Goal: Task Accomplishment & Management: Use online tool/utility

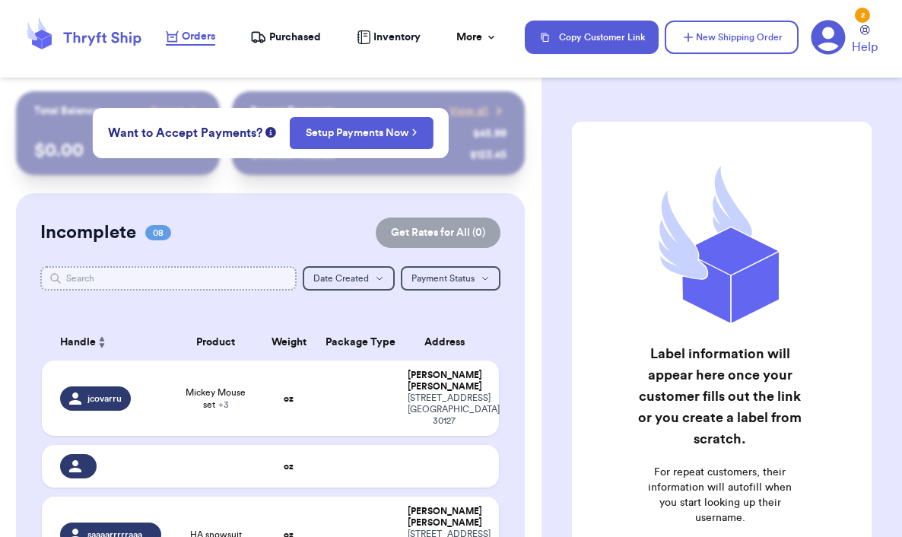
click at [231, 278] on input "text" at bounding box center [168, 278] width 256 height 24
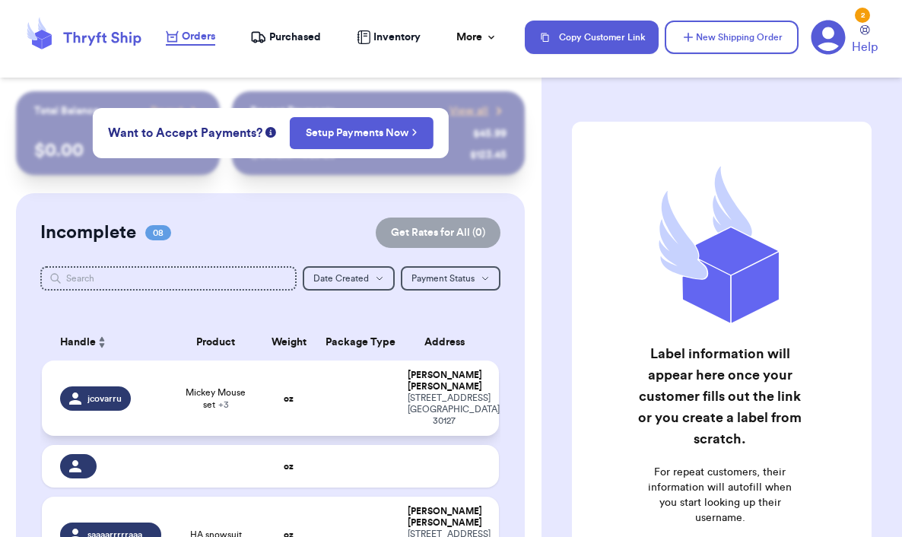
click at [154, 405] on div "jcovarru" at bounding box center [110, 398] width 100 height 24
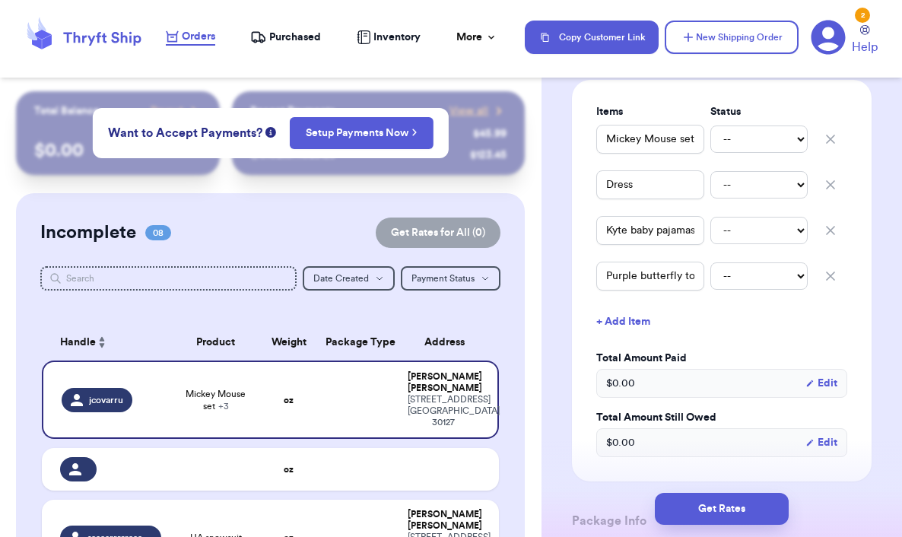
scroll to position [362, 0]
click at [785, 152] on select "-- Paid Owes" at bounding box center [758, 138] width 97 height 27
select select "paid"
click at [710, 143] on select "-- Paid Owes" at bounding box center [758, 138] width 97 height 27
click at [780, 198] on select "-- Paid Owes" at bounding box center [758, 183] width 97 height 27
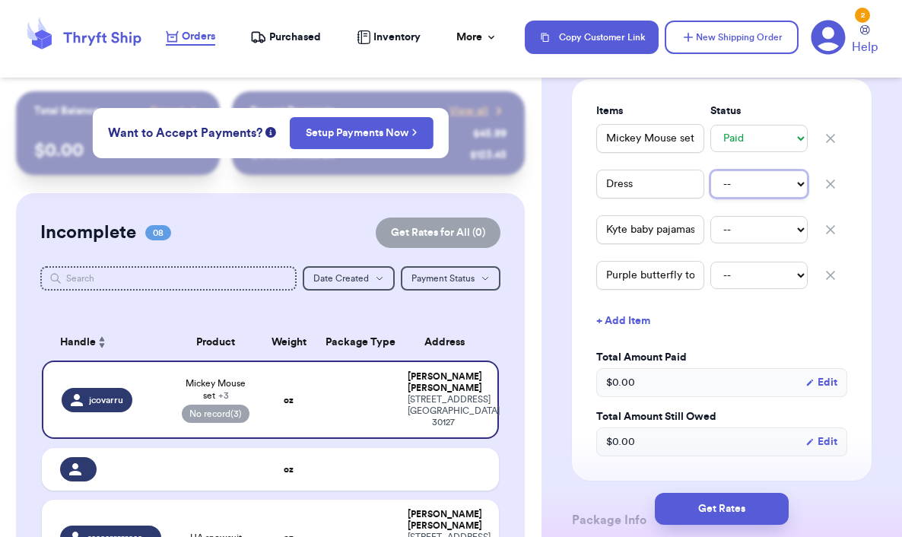
select select "paid"
click at [710, 189] on select "-- Paid Owes" at bounding box center [758, 183] width 97 height 27
click at [787, 243] on select "-- Paid Owes" at bounding box center [758, 229] width 97 height 27
select select "paid"
click at [710, 234] on select "-- Paid Owes" at bounding box center [758, 229] width 97 height 27
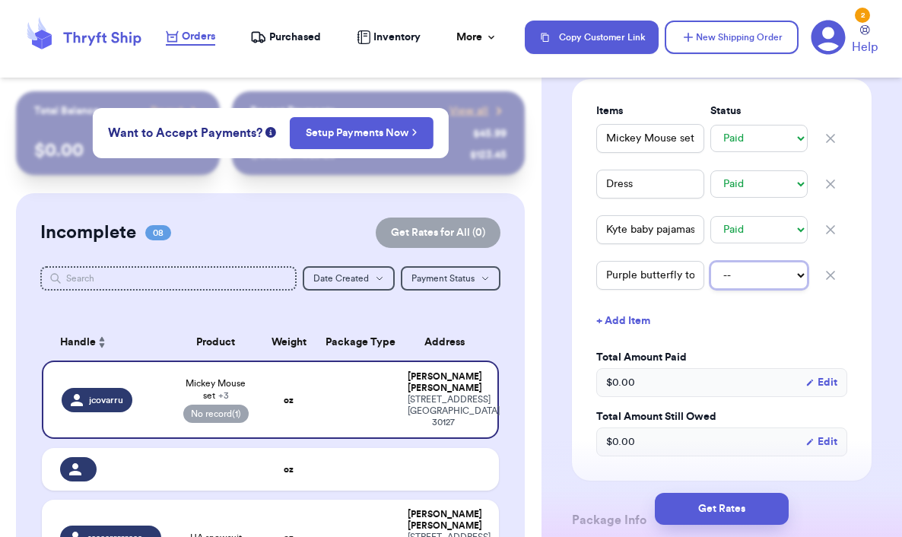
click at [789, 289] on select "-- Paid Owes" at bounding box center [758, 275] width 97 height 27
select select "paid"
click at [710, 280] on select "-- Paid Owes" at bounding box center [758, 275] width 97 height 27
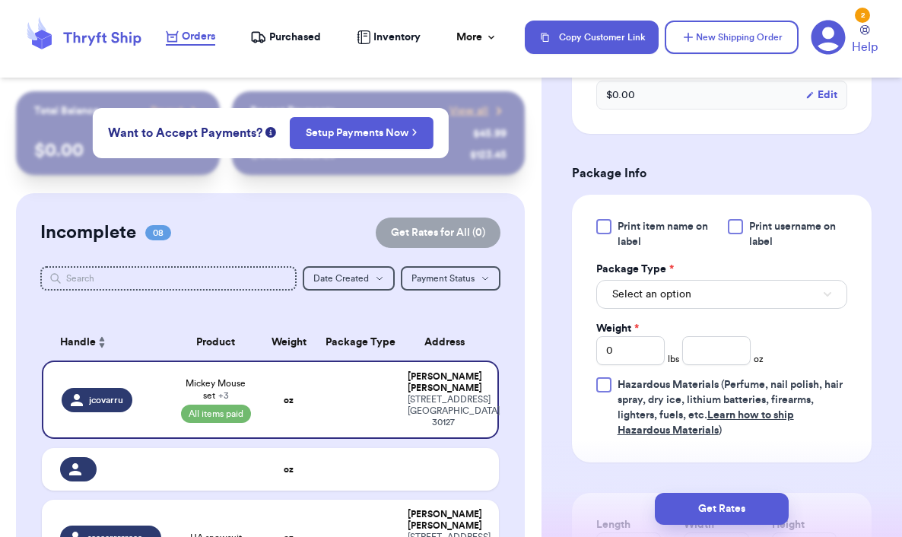
scroll to position [710, 0]
click at [636, 364] on input "0" at bounding box center [630, 349] width 68 height 29
click at [824, 308] on button "Select an option" at bounding box center [721, 293] width 251 height 29
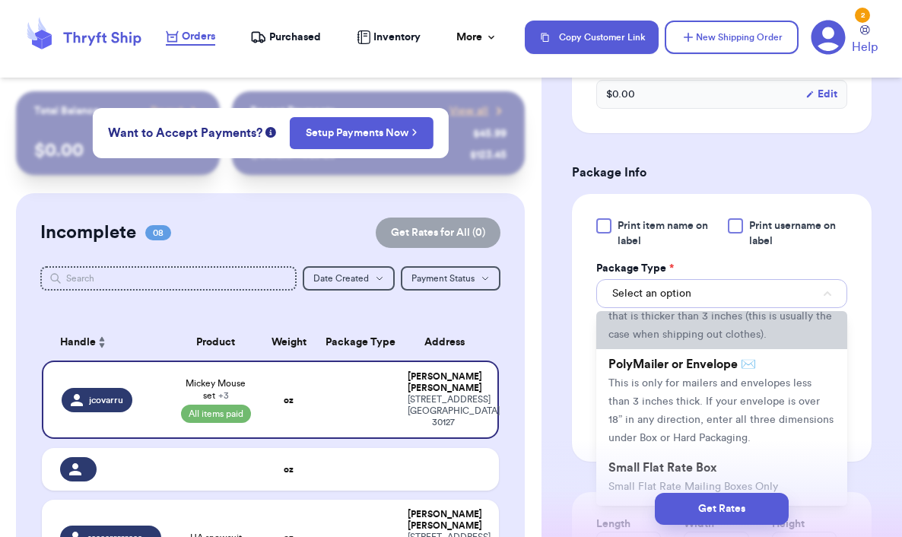
scroll to position [81, 0]
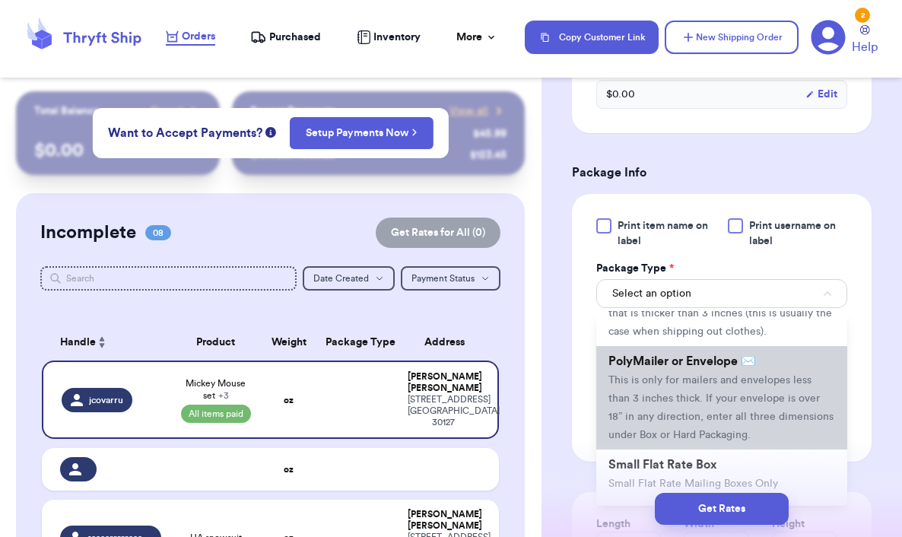
click at [748, 431] on span "This is only for mailers and envelopes less than 3 inches thick. If your envelo…" at bounding box center [721, 407] width 225 height 65
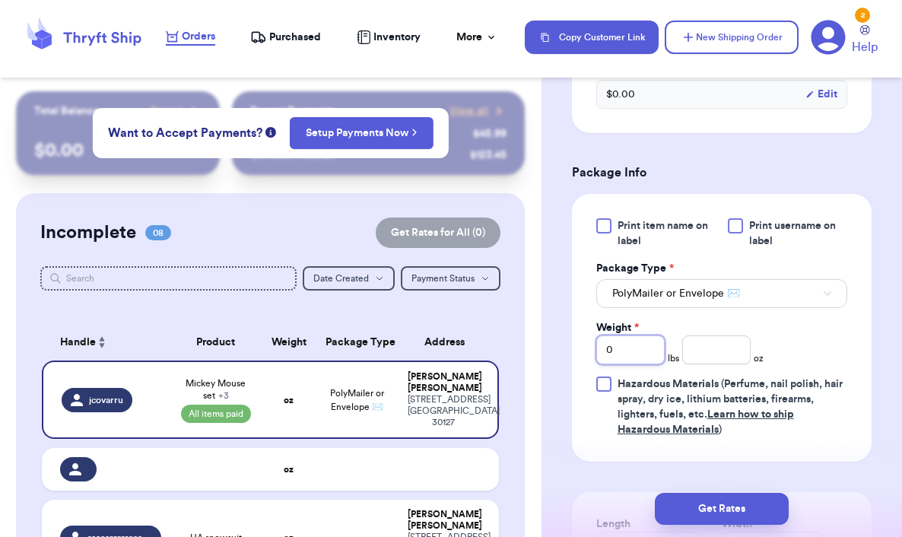
click at [627, 364] on input "0" at bounding box center [630, 349] width 68 height 29
type input "01"
type input "0"
type input "1"
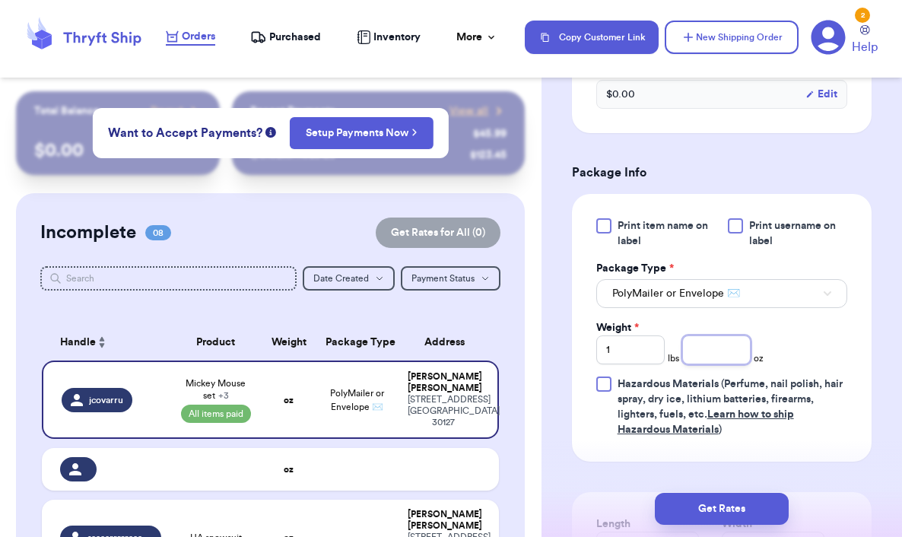
click at [712, 363] on input "number" at bounding box center [716, 349] width 68 height 29
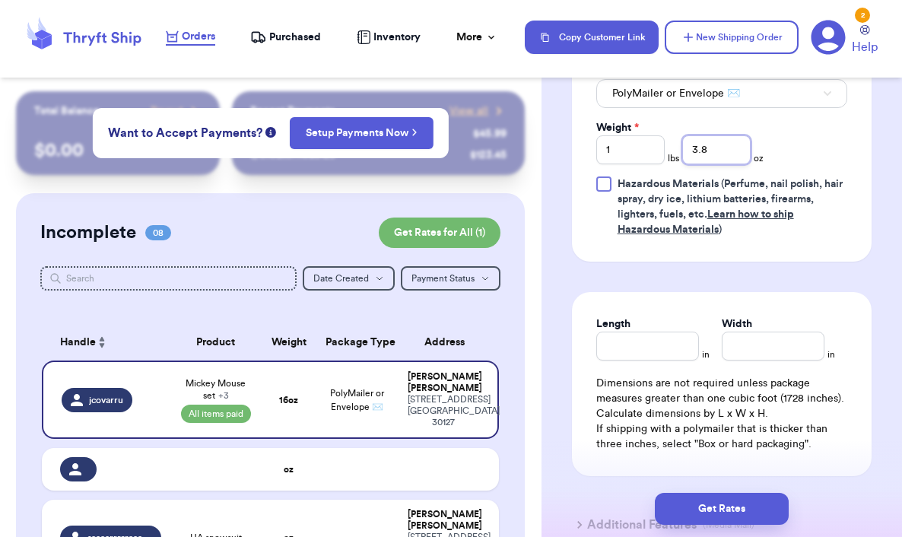
scroll to position [913, 0]
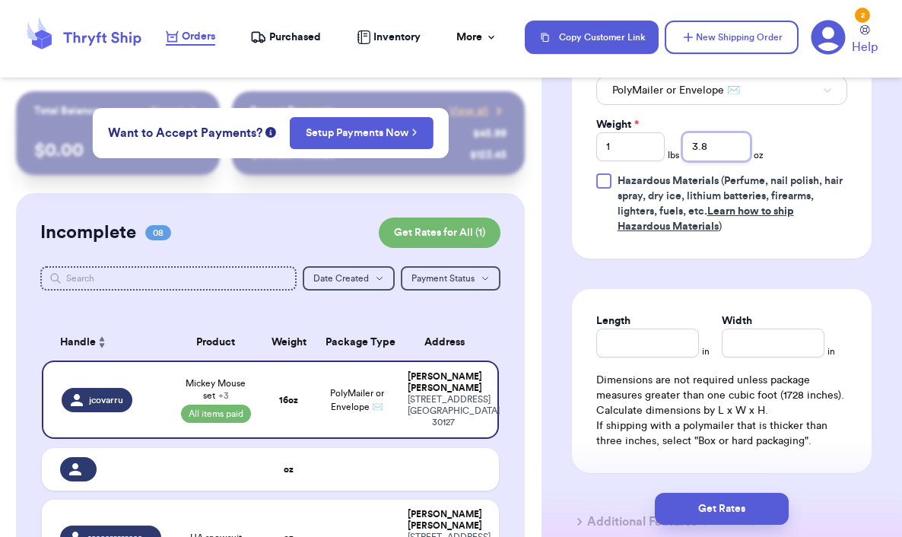
type input "3.8"
click at [657, 358] on input "Length" at bounding box center [647, 343] width 103 height 29
type input "9"
click at [748, 353] on input "Width *" at bounding box center [773, 343] width 103 height 29
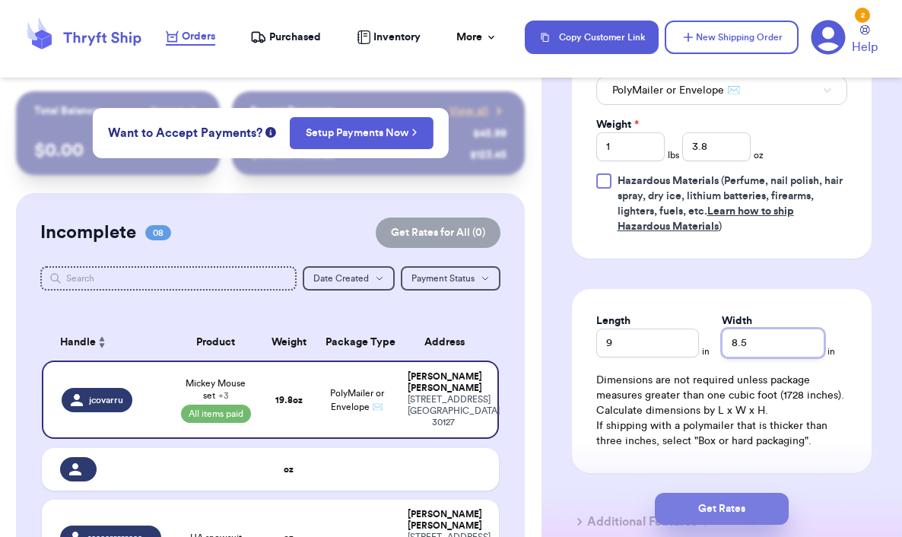
type input "8.5"
click at [750, 501] on button "Get Rates" at bounding box center [722, 509] width 134 height 32
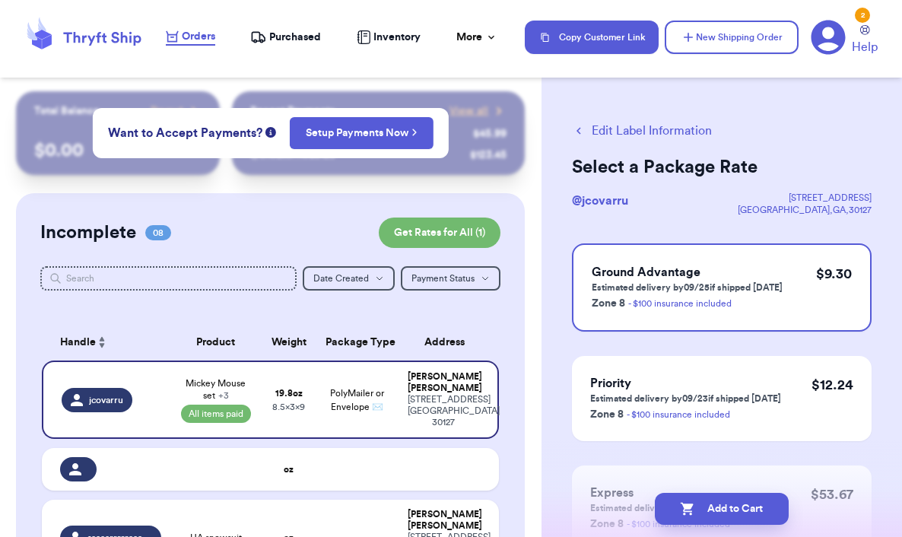
scroll to position [120, 0]
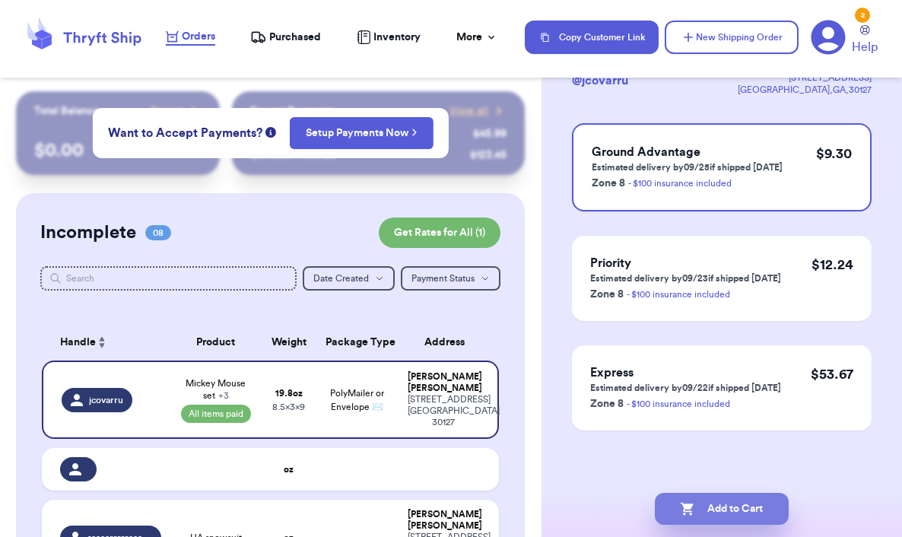
click at [743, 501] on button "Add to Cart" at bounding box center [722, 509] width 134 height 32
checkbox input "true"
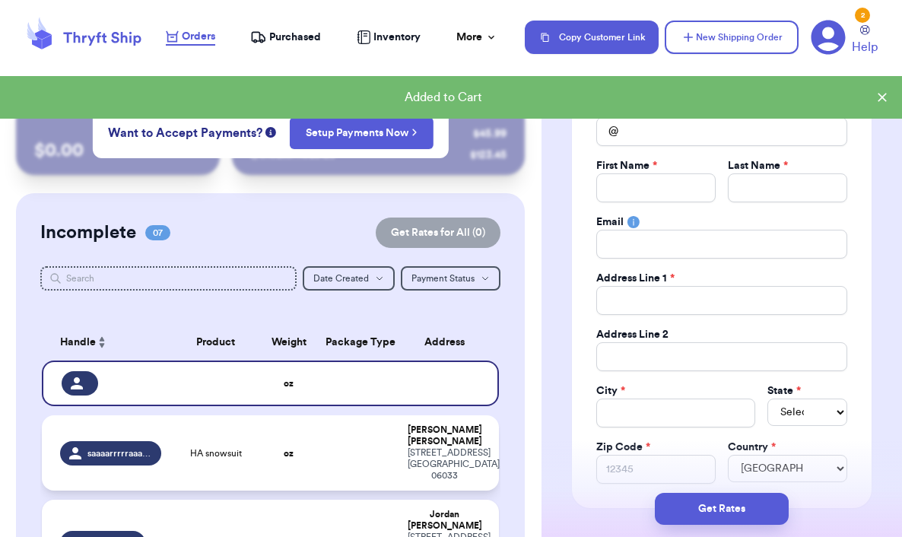
click at [330, 450] on td at bounding box center [357, 452] width 82 height 75
type input "HA snowsuit"
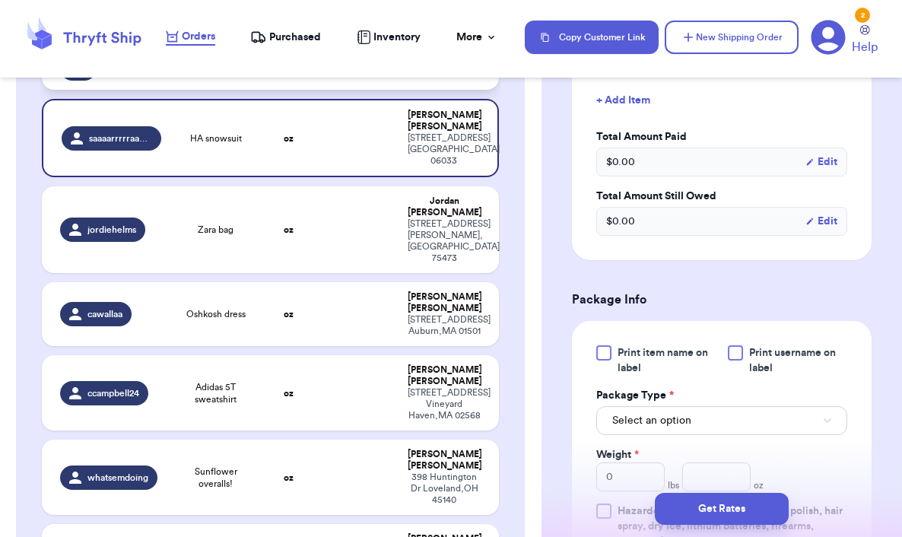
scroll to position [654, 0]
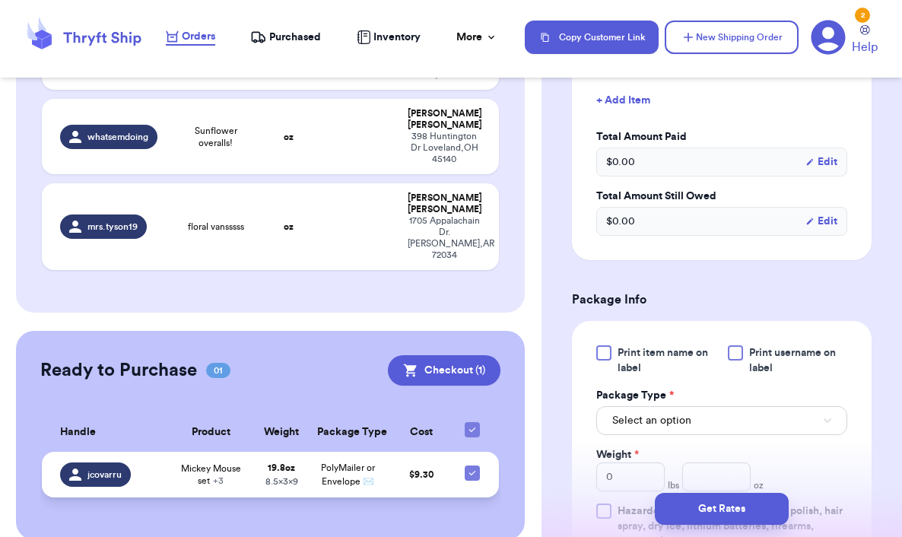
click at [227, 463] on span "Mickey Mouse set + 3" at bounding box center [211, 475] width 71 height 24
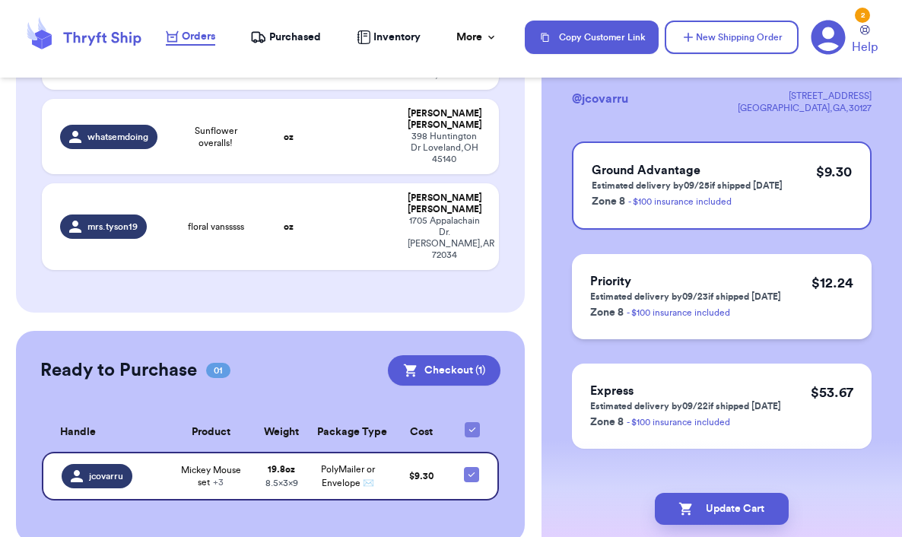
scroll to position [120, 0]
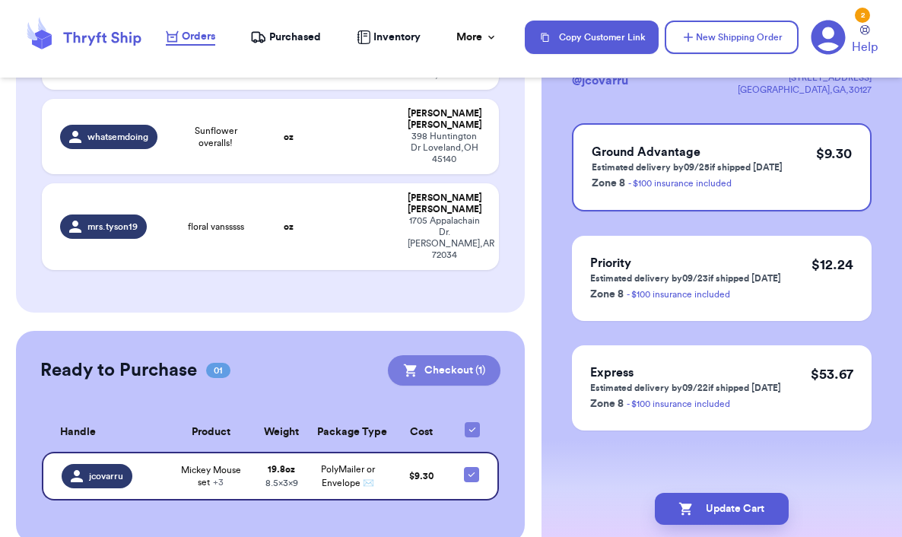
click at [443, 355] on button "Checkout ( 1 )" at bounding box center [444, 370] width 113 height 30
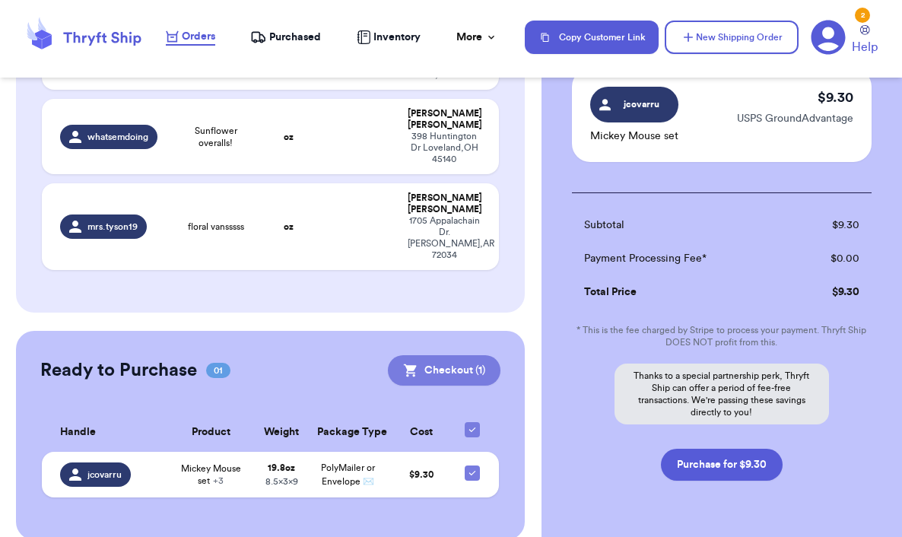
click at [445, 355] on button "Checkout ( 1 )" at bounding box center [444, 370] width 113 height 30
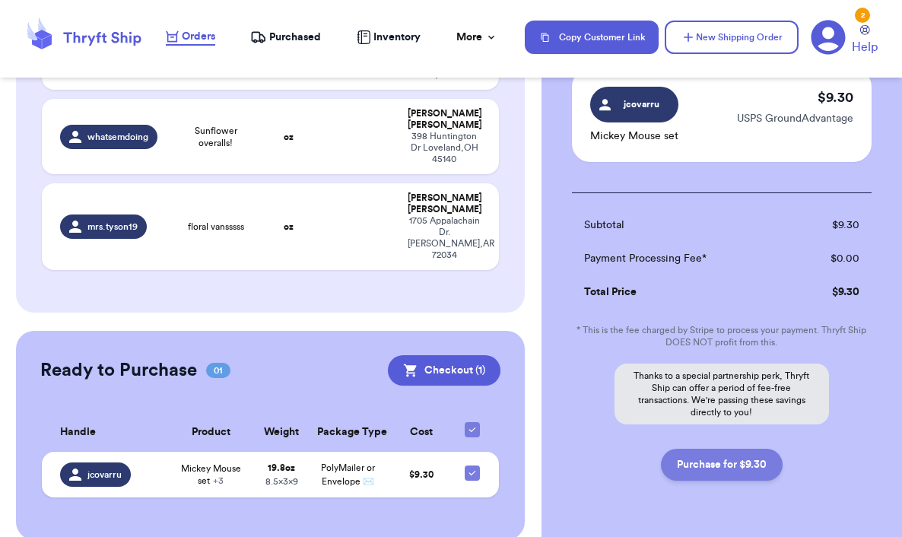
click at [729, 460] on button "Purchase for $9.30" at bounding box center [722, 465] width 122 height 32
checkbox input "false"
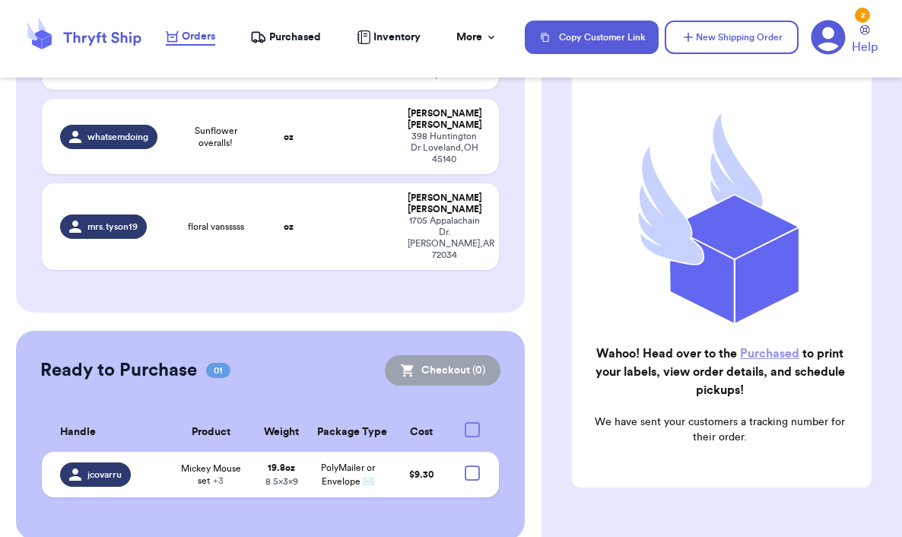
checkbox input "true"
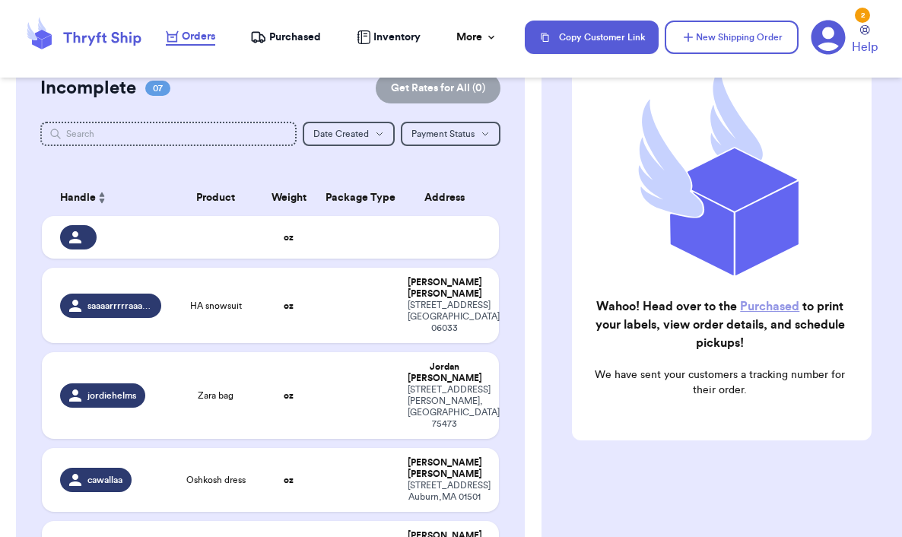
scroll to position [129, 0]
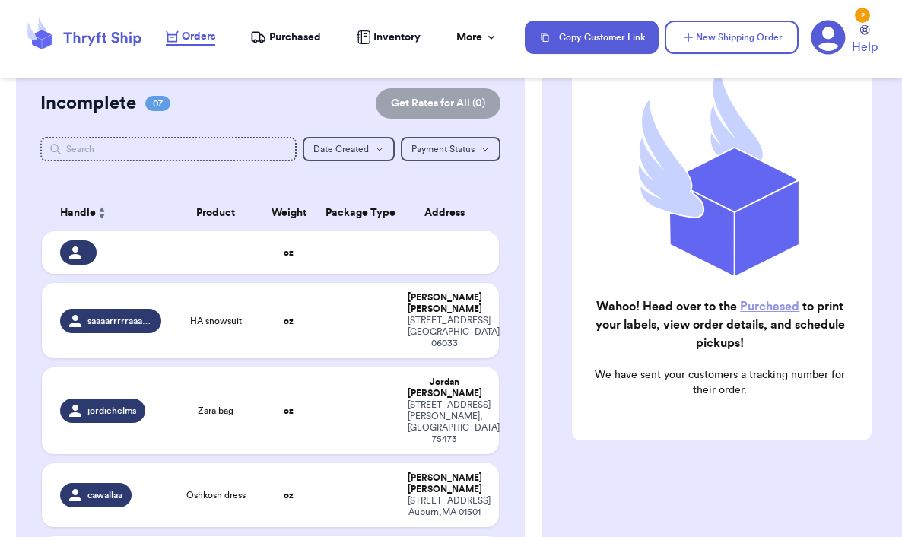
click at [283, 30] on span "Purchased" at bounding box center [295, 37] width 52 height 15
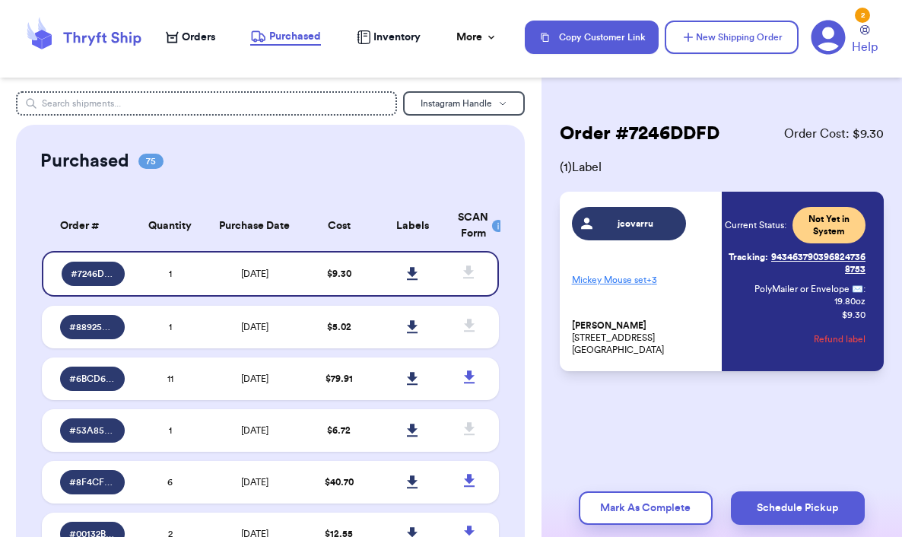
click at [393, 31] on span "Inventory" at bounding box center [397, 37] width 47 height 15
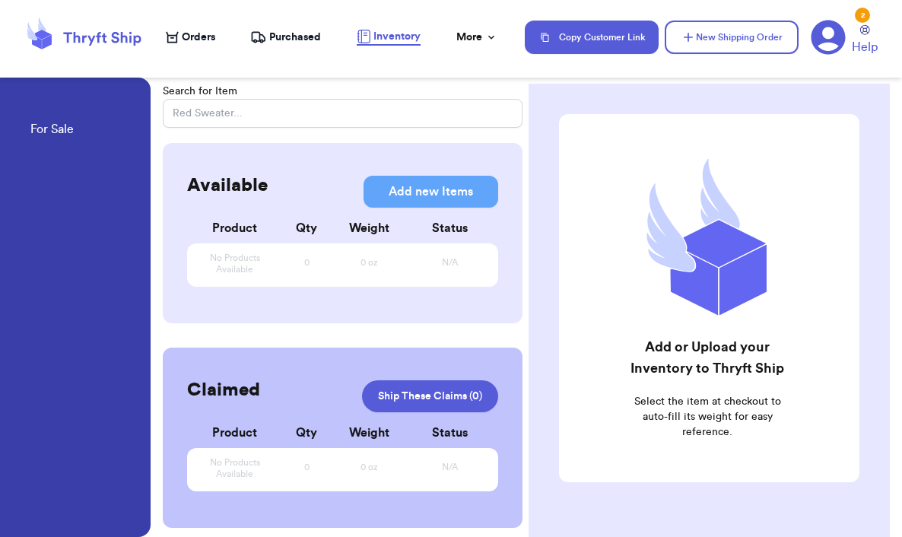
click at [289, 33] on span "Purchased" at bounding box center [295, 37] width 52 height 15
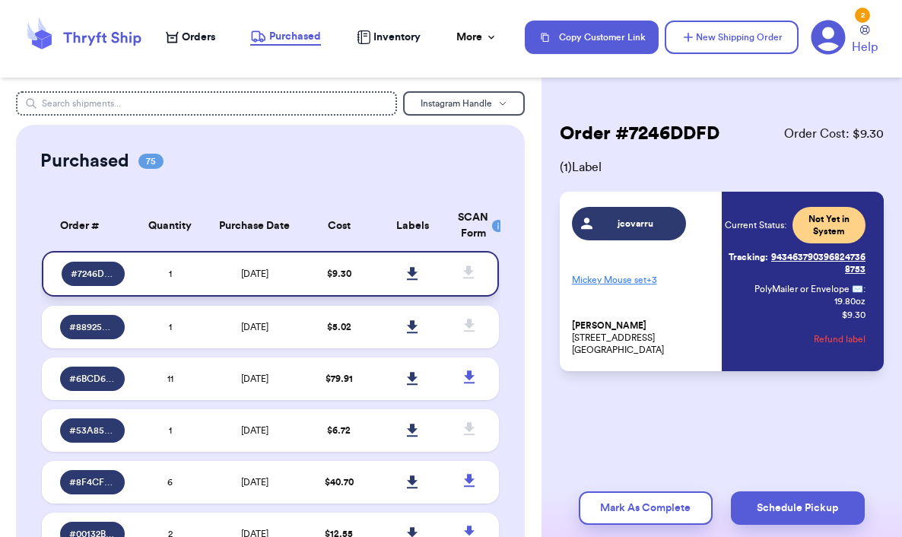
click at [407, 273] on icon at bounding box center [412, 273] width 11 height 13
